Goal: Task Accomplishment & Management: Use online tool/utility

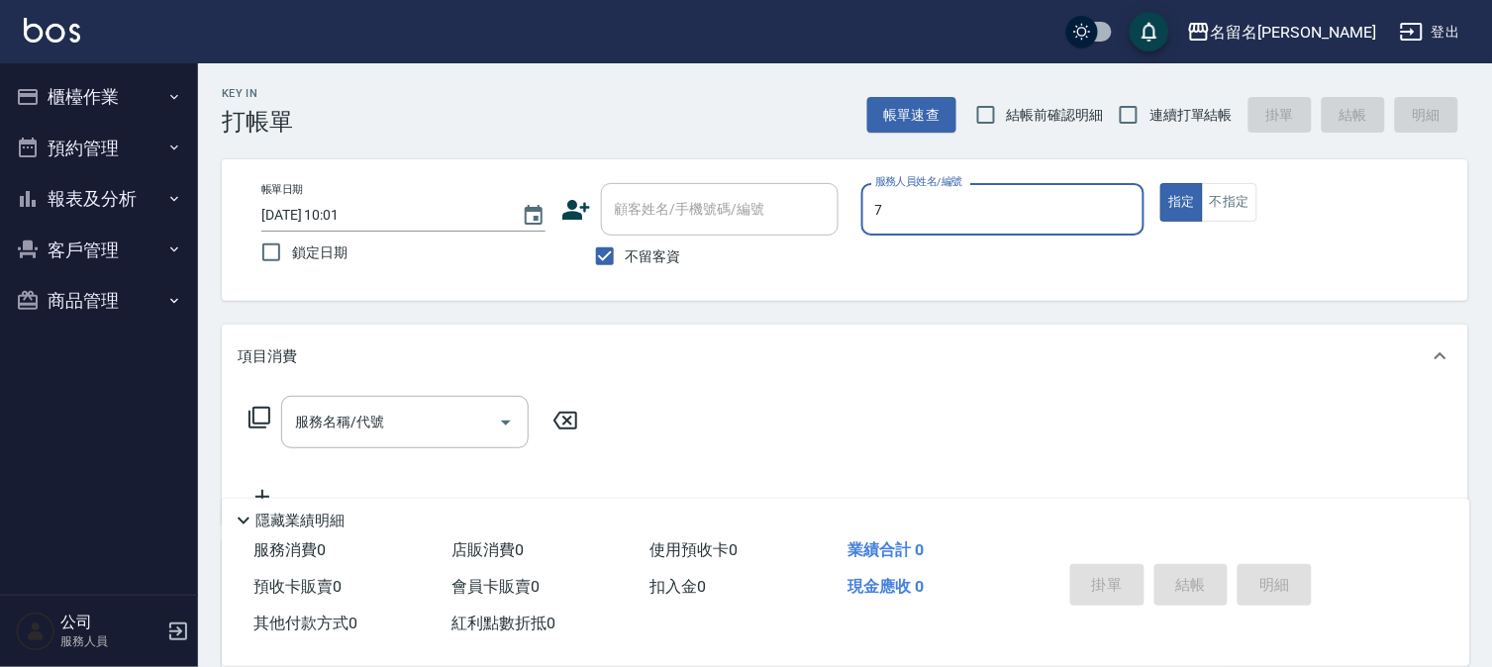
type input "7"
type button "true"
type input "陳怡伶-7"
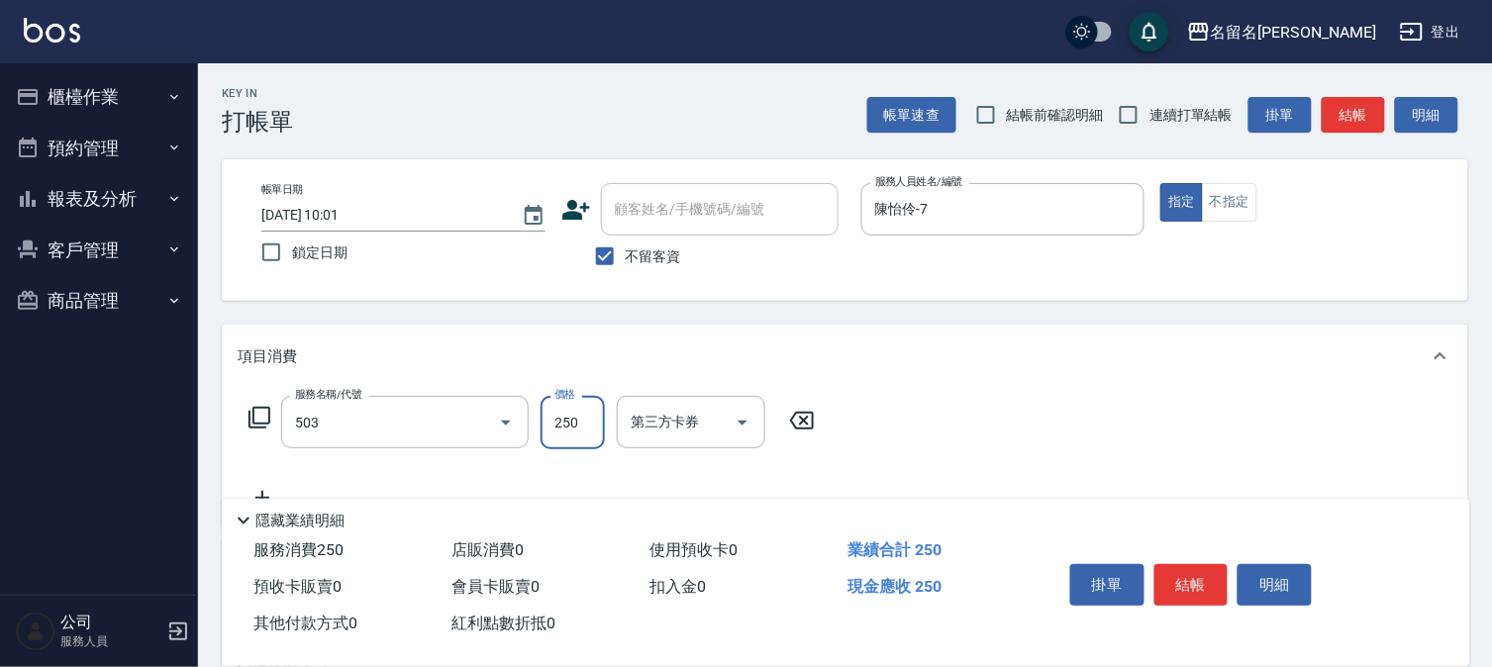
type input "指定洗髮(503)"
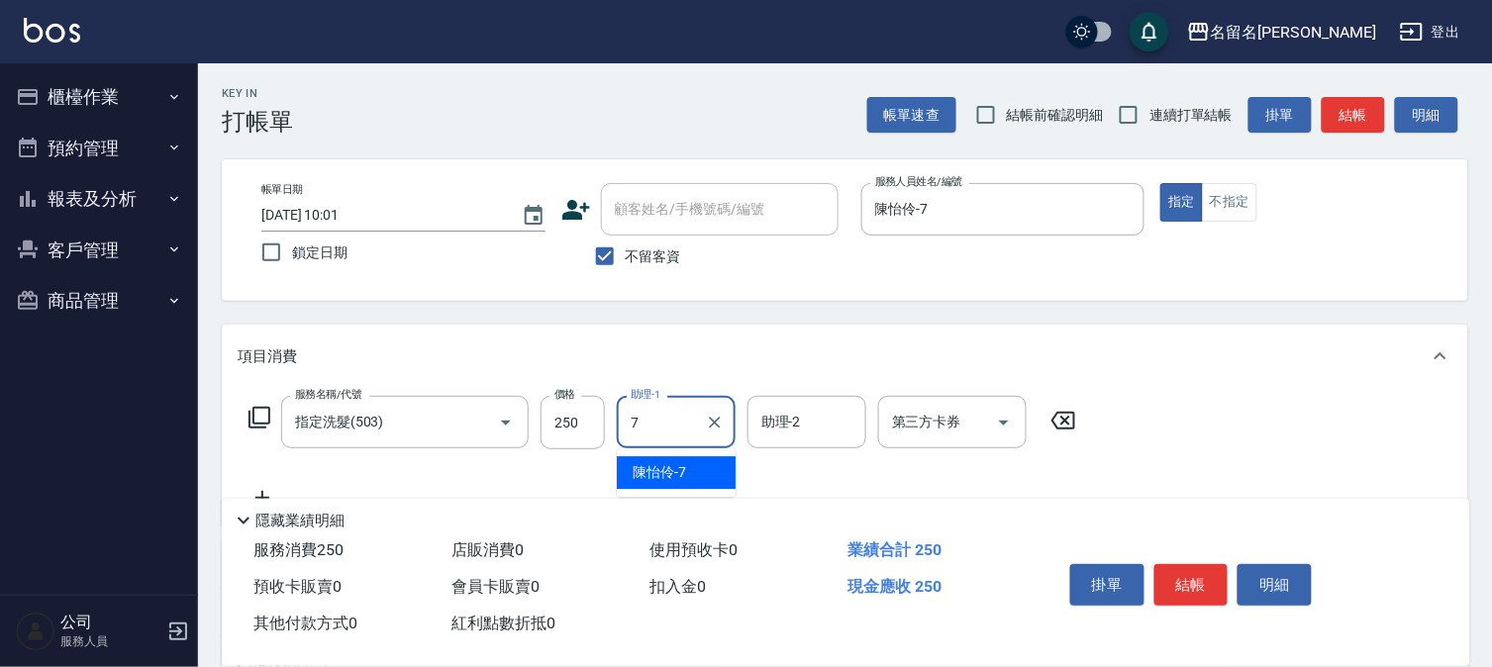
type input "陳怡伶-7"
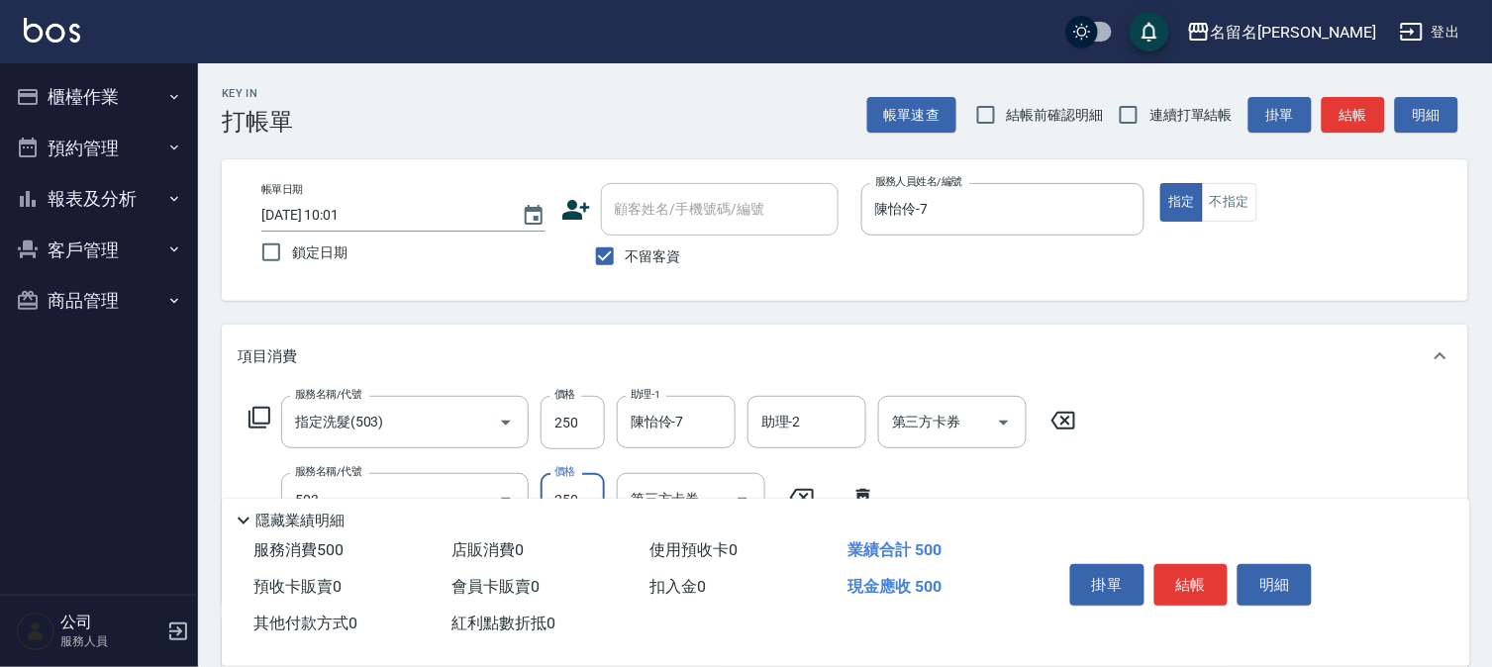
type input "指定洗髮(503)"
type input "陳怡伶-7"
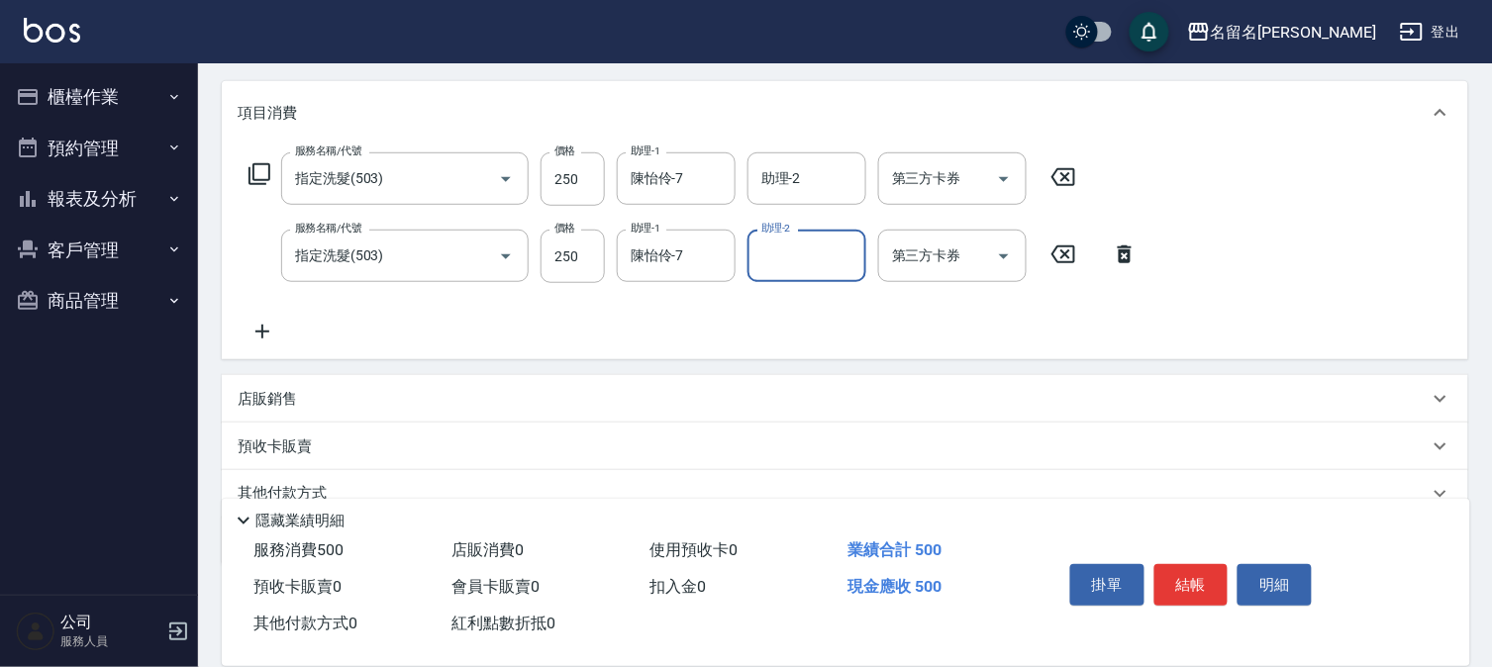
scroll to position [329, 0]
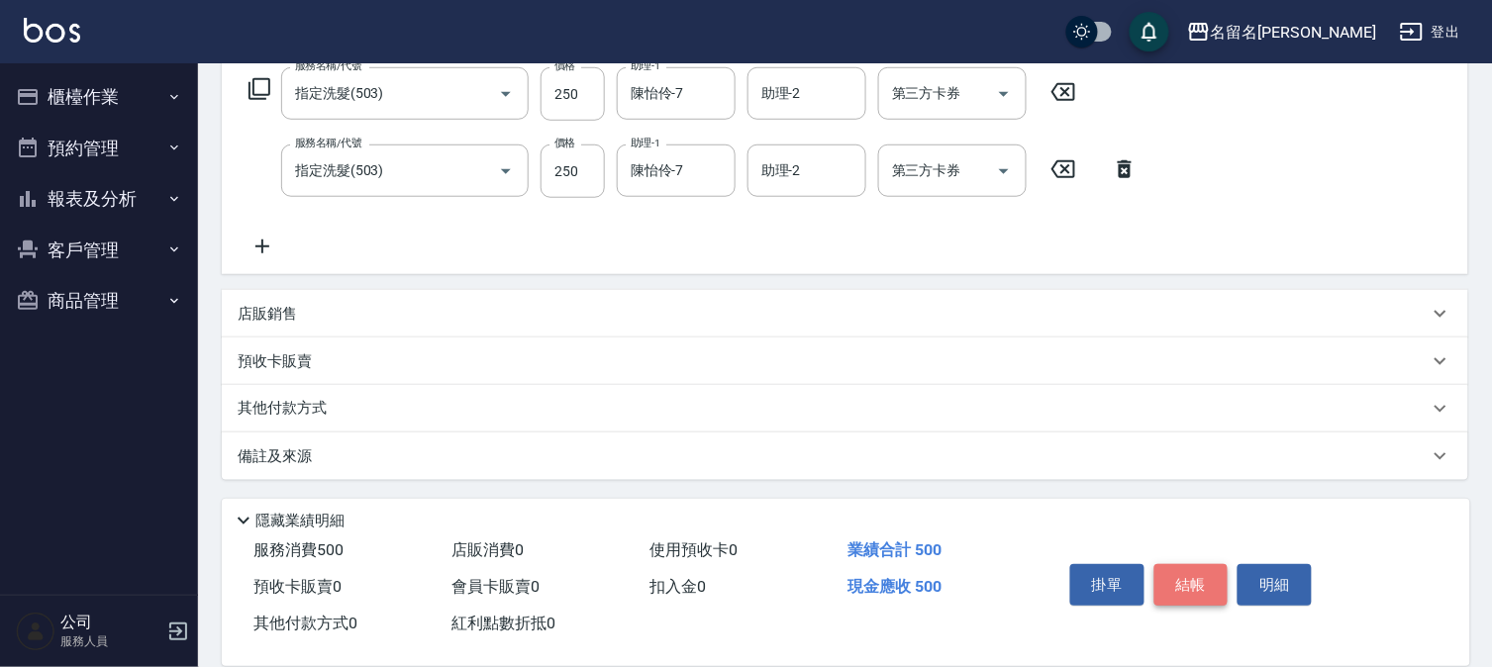
click at [1180, 585] on button "結帳" at bounding box center [1191, 585] width 74 height 42
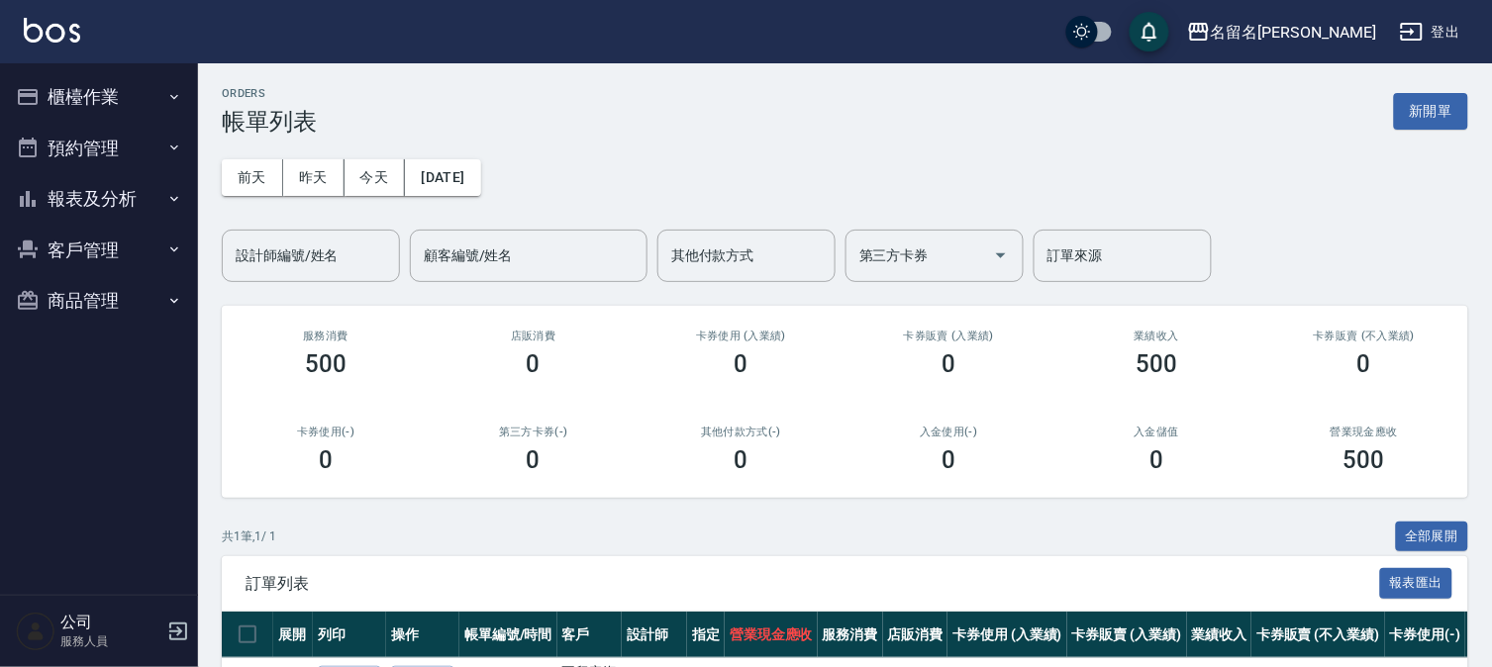
click at [109, 102] on button "櫃檯作業" at bounding box center [99, 96] width 182 height 51
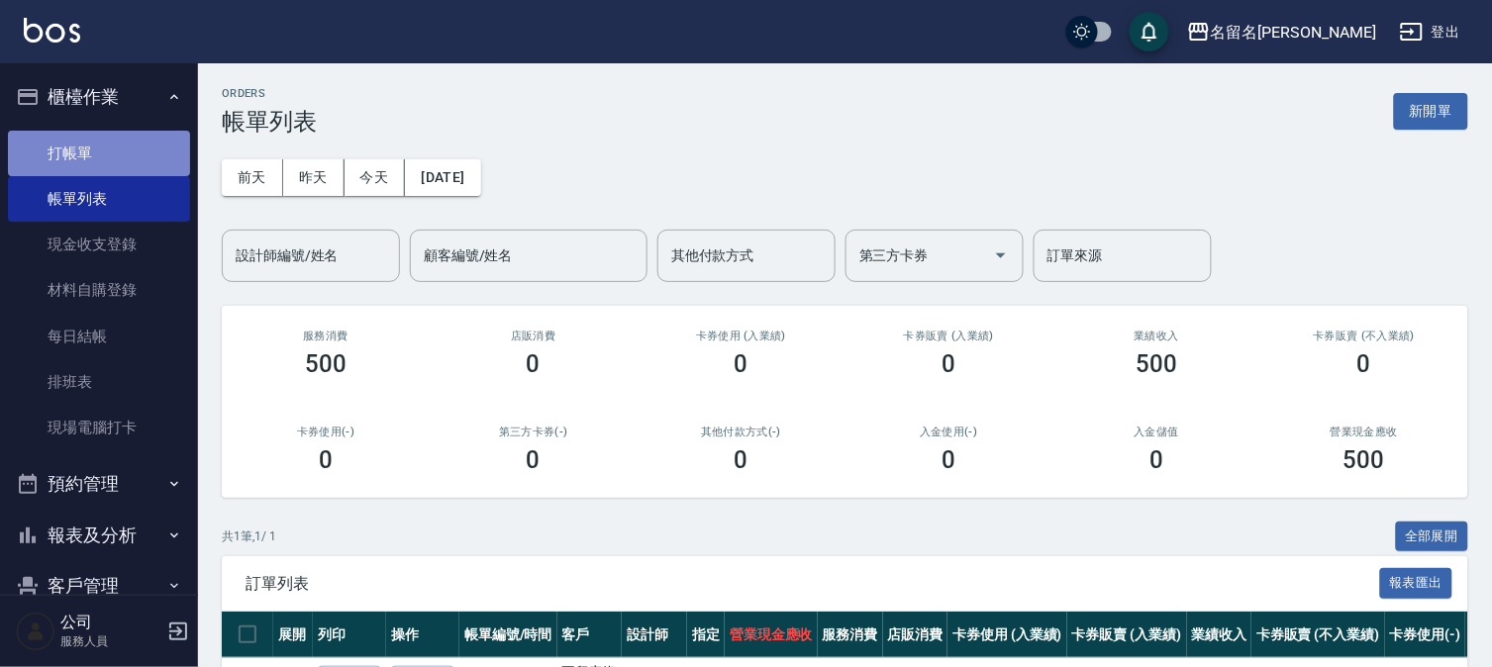
click at [103, 153] on link "打帳單" at bounding box center [99, 154] width 182 height 46
